Goal: Information Seeking & Learning: Learn about a topic

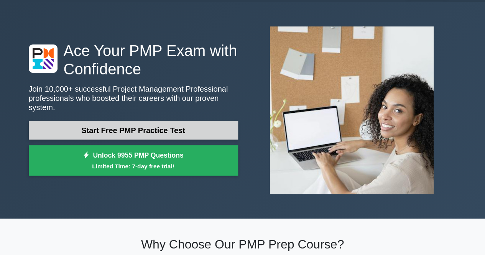
scroll to position [23, 0]
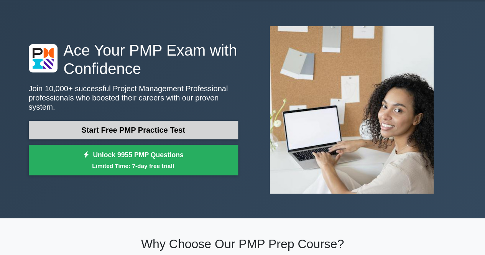
click at [204, 126] on link "Start Free PMP Practice Test" at bounding box center [133, 130] width 209 height 18
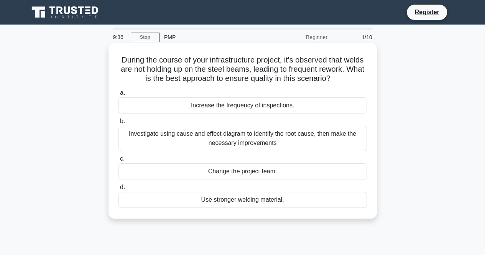
click at [303, 138] on div "Investigate using cause and effect diagram to identify the root cause, then mak…" at bounding box center [242, 138] width 248 height 25
click at [118, 124] on input "b. Investigate using cause and effect diagram to identify the root cause, then …" at bounding box center [118, 121] width 0 height 5
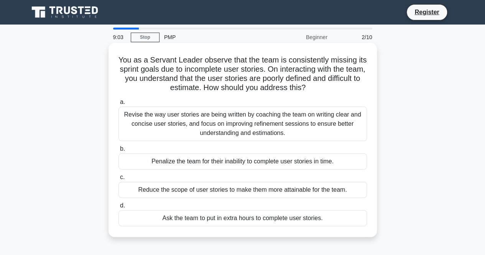
click at [291, 114] on div "Revise the way user stories are being written by coaching the team on writing c…" at bounding box center [242, 124] width 248 height 34
click at [118, 105] on input "a. Revise the way user stories are being written by coaching the team on writin…" at bounding box center [118, 102] width 0 height 5
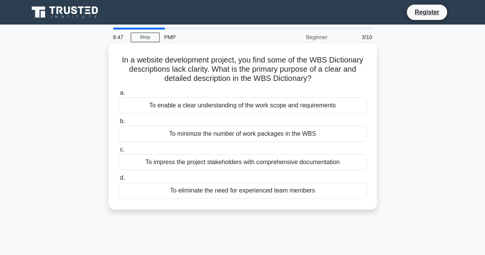
click at [309, 108] on div "To enable a clear understanding of the work scope and requirements" at bounding box center [242, 105] width 248 height 16
click at [118, 95] on input "a. To enable a clear understanding of the work scope and requirements" at bounding box center [118, 92] width 0 height 5
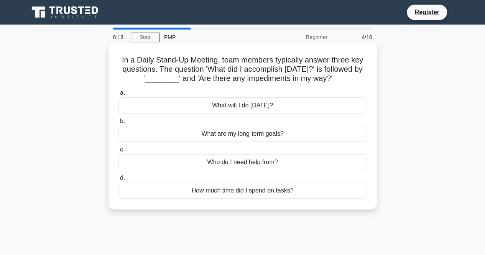
click at [256, 108] on div "What will I do today?" at bounding box center [242, 105] width 248 height 16
click at [118, 95] on input "a. What will I do today?" at bounding box center [118, 92] width 0 height 5
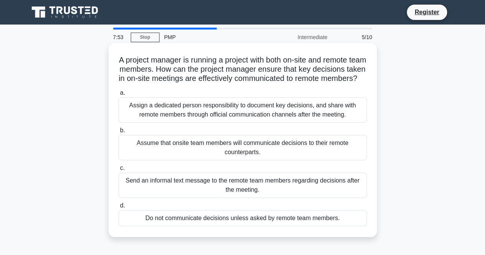
click at [287, 117] on div "Assign a dedicated person responsibility to document key decisions, and share w…" at bounding box center [242, 109] width 248 height 25
click at [118, 95] on input "a. Assign a dedicated person responsibility to document key decisions, and shar…" at bounding box center [118, 92] width 0 height 5
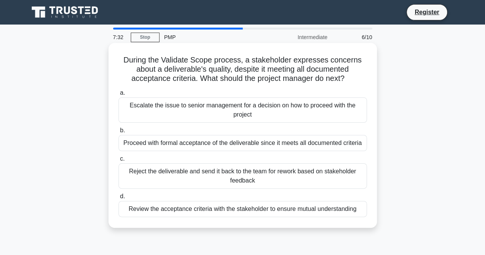
click at [271, 205] on div "Review the acceptance criteria with the stakeholder to ensure mutual understand…" at bounding box center [242, 209] width 248 height 16
click at [118, 199] on input "d. Review the acceptance criteria with the stakeholder to ensure mutual underst…" at bounding box center [118, 196] width 0 height 5
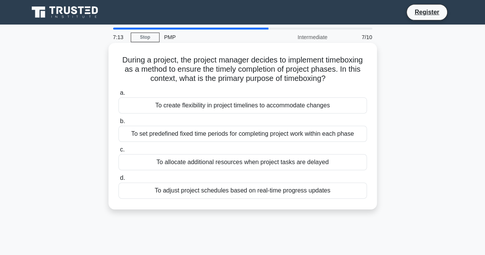
click at [256, 133] on div "To set predefined fixed time periods for completing project work within each ph…" at bounding box center [242, 134] width 248 height 16
click at [118, 124] on input "b. To set predefined fixed time periods for completing project work within each…" at bounding box center [118, 121] width 0 height 5
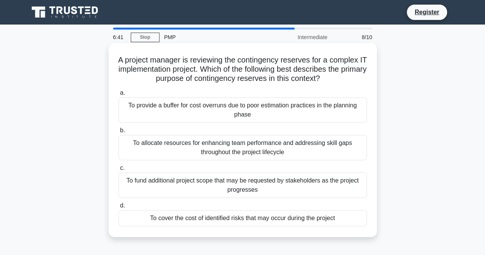
click at [204, 217] on div "To cover the cost of identified risks that may occur during the project" at bounding box center [242, 218] width 248 height 16
click at [118, 208] on input "d. To cover the cost of identified risks that may occur during the project" at bounding box center [118, 205] width 0 height 5
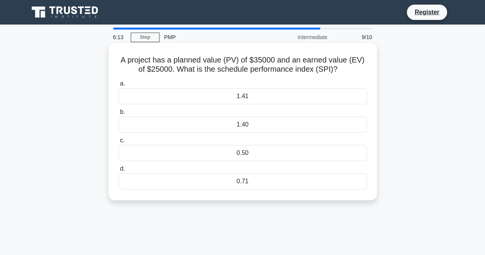
click at [238, 182] on div "0.71" at bounding box center [242, 181] width 248 height 16
click at [118, 171] on input "d. 0.71" at bounding box center [118, 168] width 0 height 5
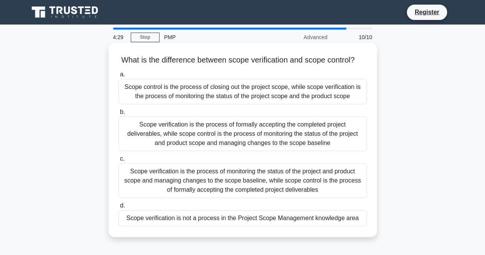
click at [267, 104] on div "Scope control is the process of closing out the project scope, while scope veri…" at bounding box center [242, 91] width 248 height 25
click at [118, 77] on input "a. Scope control is the process of closing out the project scope, while scope v…" at bounding box center [118, 74] width 0 height 5
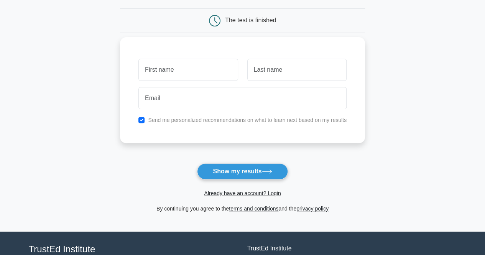
scroll to position [65, 0]
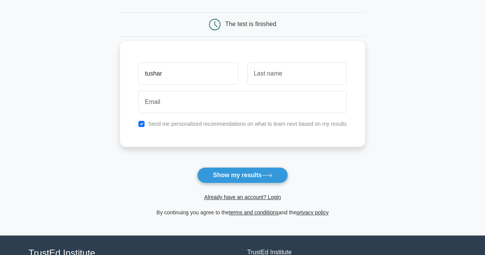
type input "tushar"
type input "pateeel"
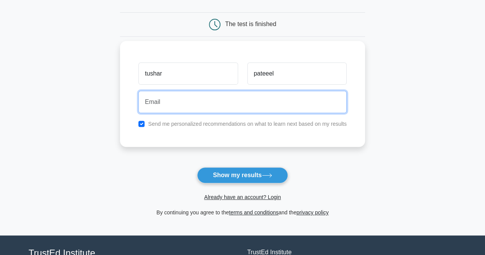
click at [181, 97] on input "email" at bounding box center [242, 102] width 208 height 22
type input "tchheta178@gmail.com"
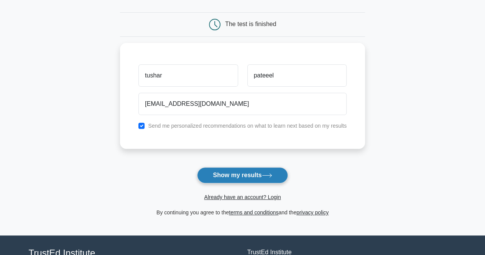
click at [215, 175] on button "Show my results" at bounding box center [242, 175] width 90 height 16
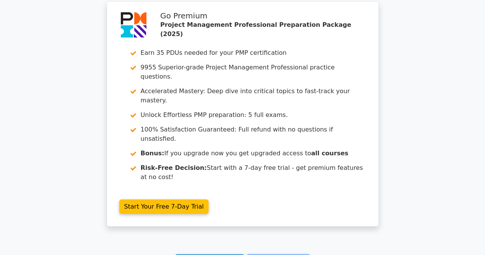
scroll to position [1340, 0]
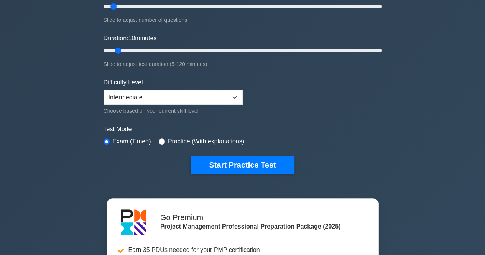
scroll to position [123, 0]
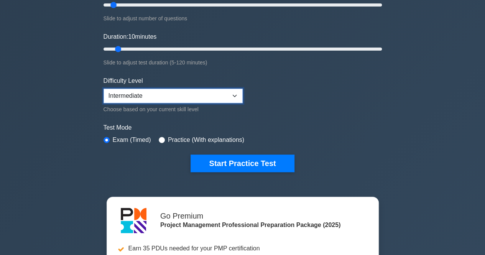
click at [190, 89] on select "Beginner Intermediate Expert" at bounding box center [172, 96] width 139 height 15
click at [103, 89] on select "Beginner Intermediate Expert" at bounding box center [172, 96] width 139 height 15
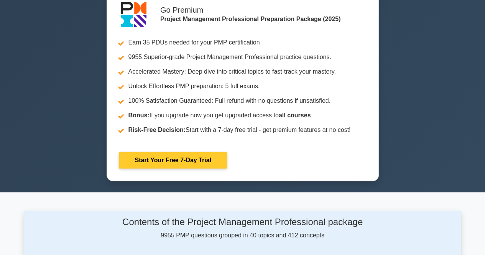
scroll to position [0, 0]
